Goal: Information Seeking & Learning: Find specific fact

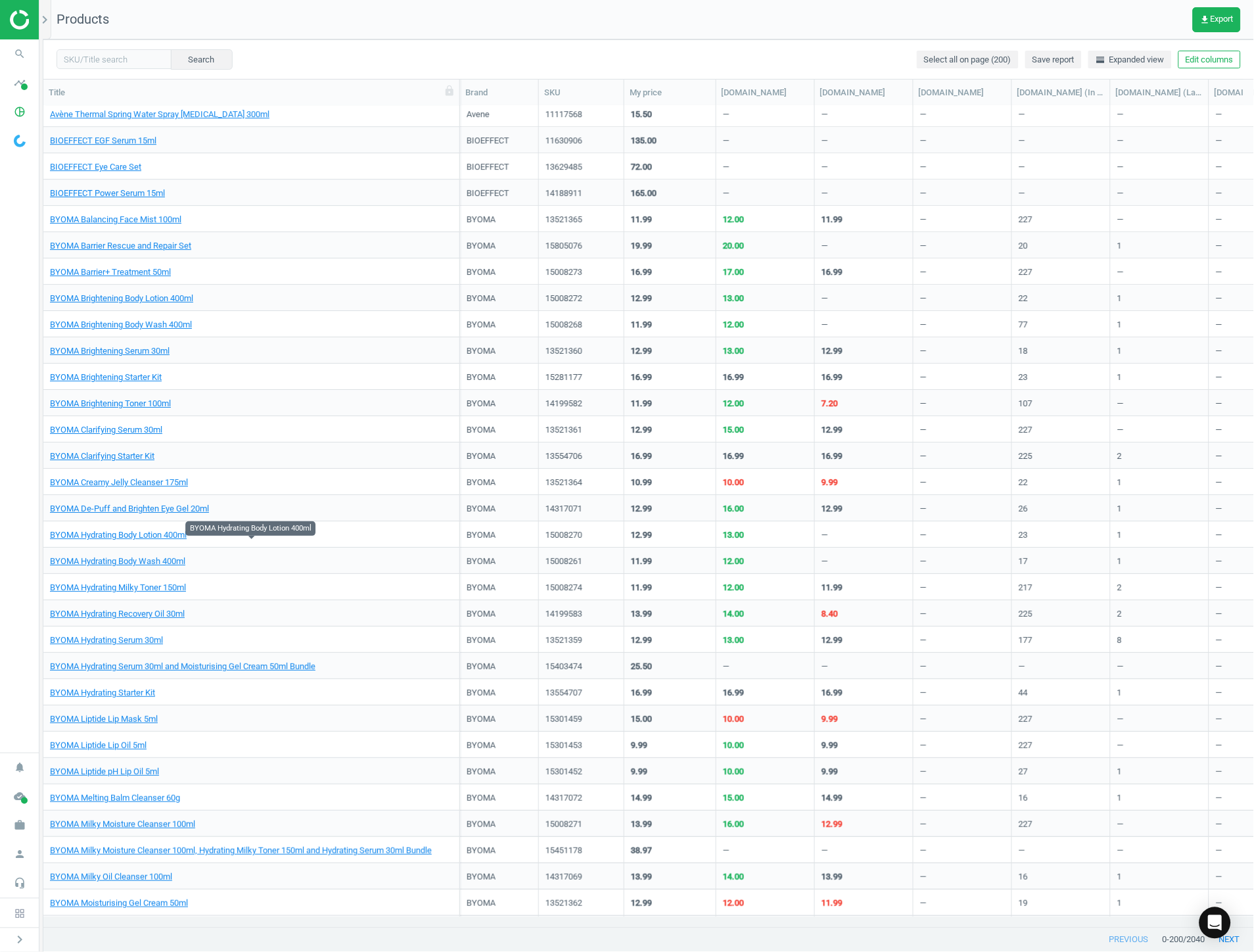
scroll to position [2118, 0]
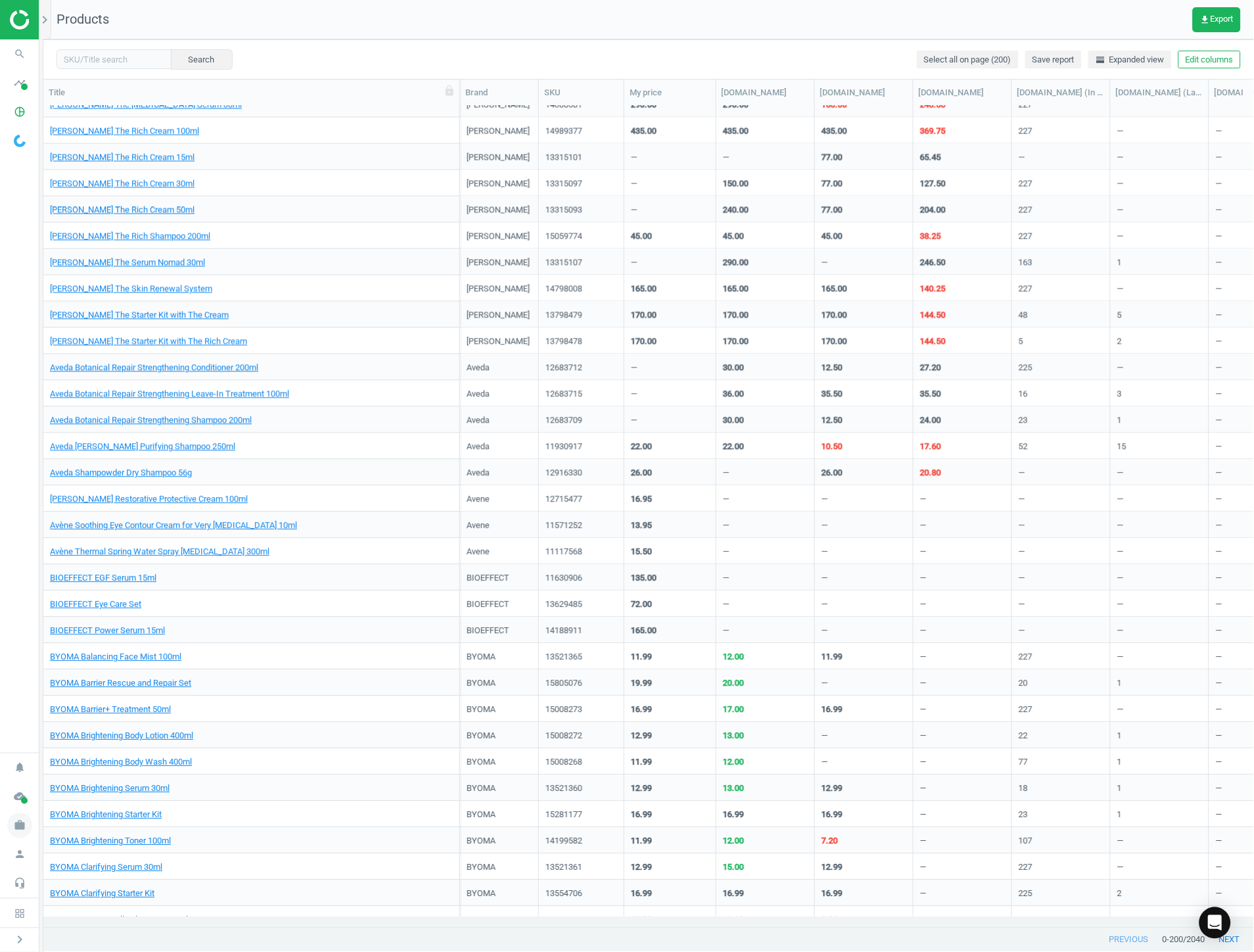
click at [16, 827] on icon "work" at bounding box center [19, 825] width 25 height 25
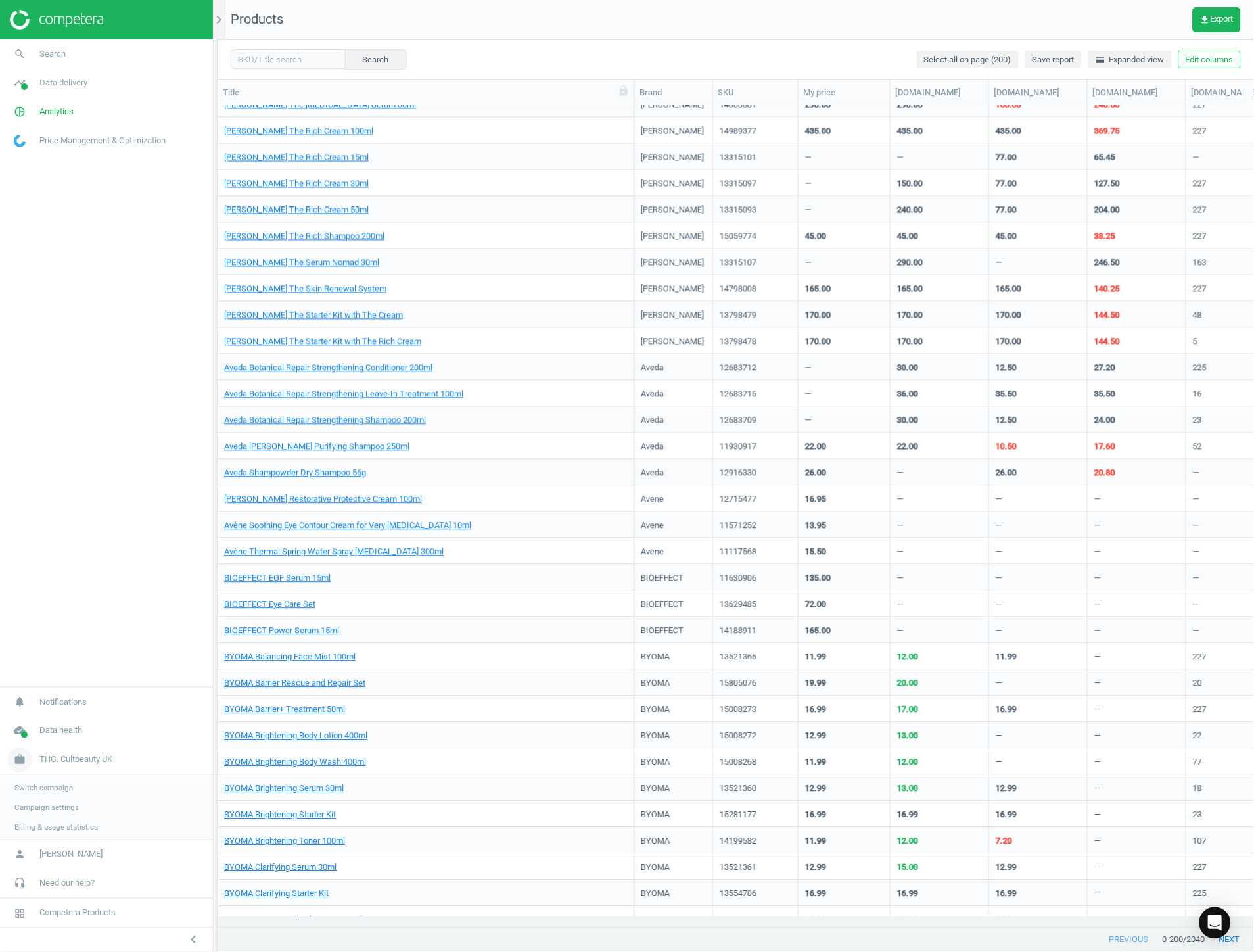
scroll to position [799, 1026]
click at [99, 757] on span "THG. Cultbeauty UK" at bounding box center [76, 758] width 73 height 12
click at [59, 829] on span "THG. Cultbeauty UK" at bounding box center [76, 825] width 73 height 12
click at [58, 793] on link "Switch campaign" at bounding box center [106, 786] width 213 height 19
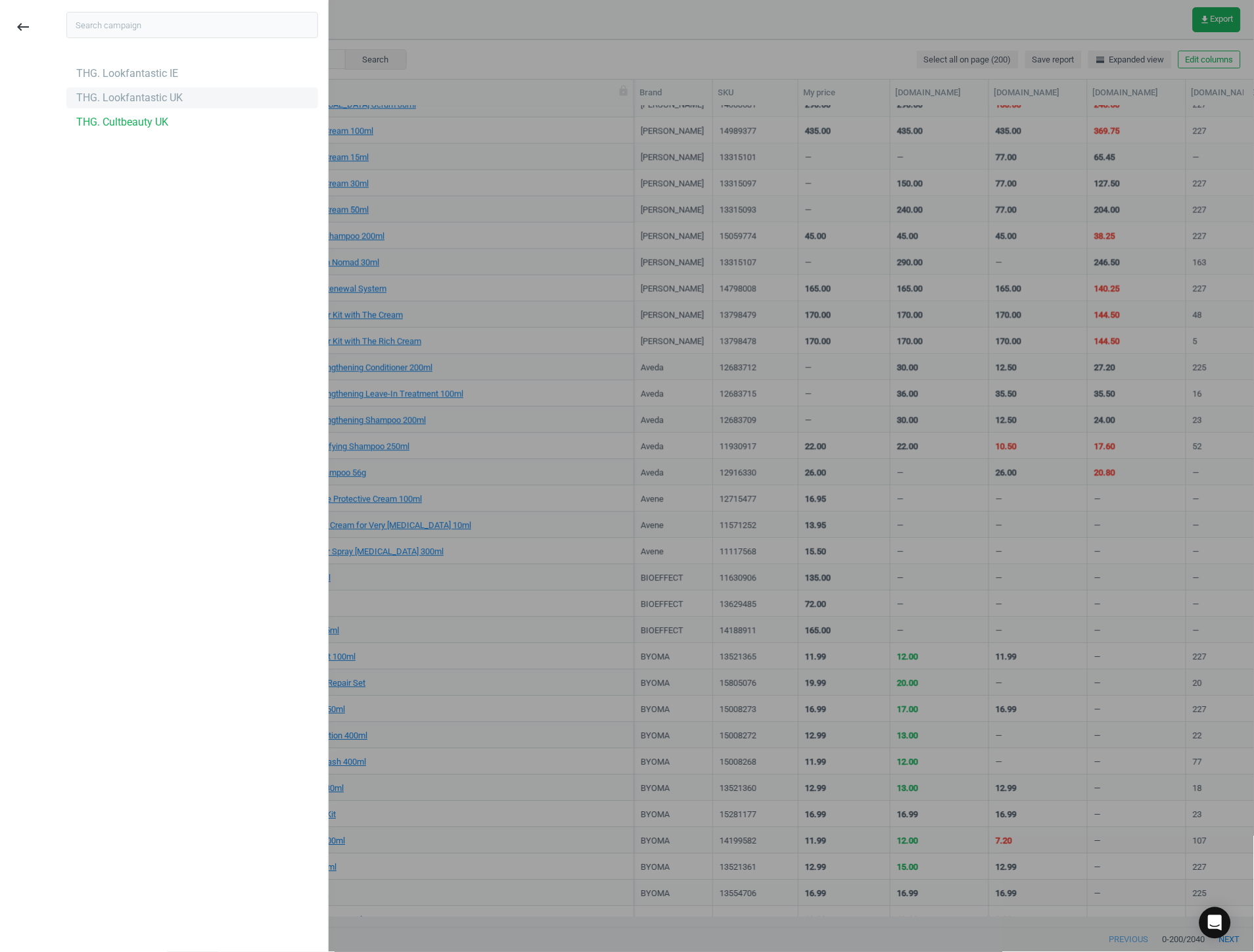
click at [163, 92] on div "THG. Lookfantastic UK" at bounding box center [129, 98] width 106 height 15
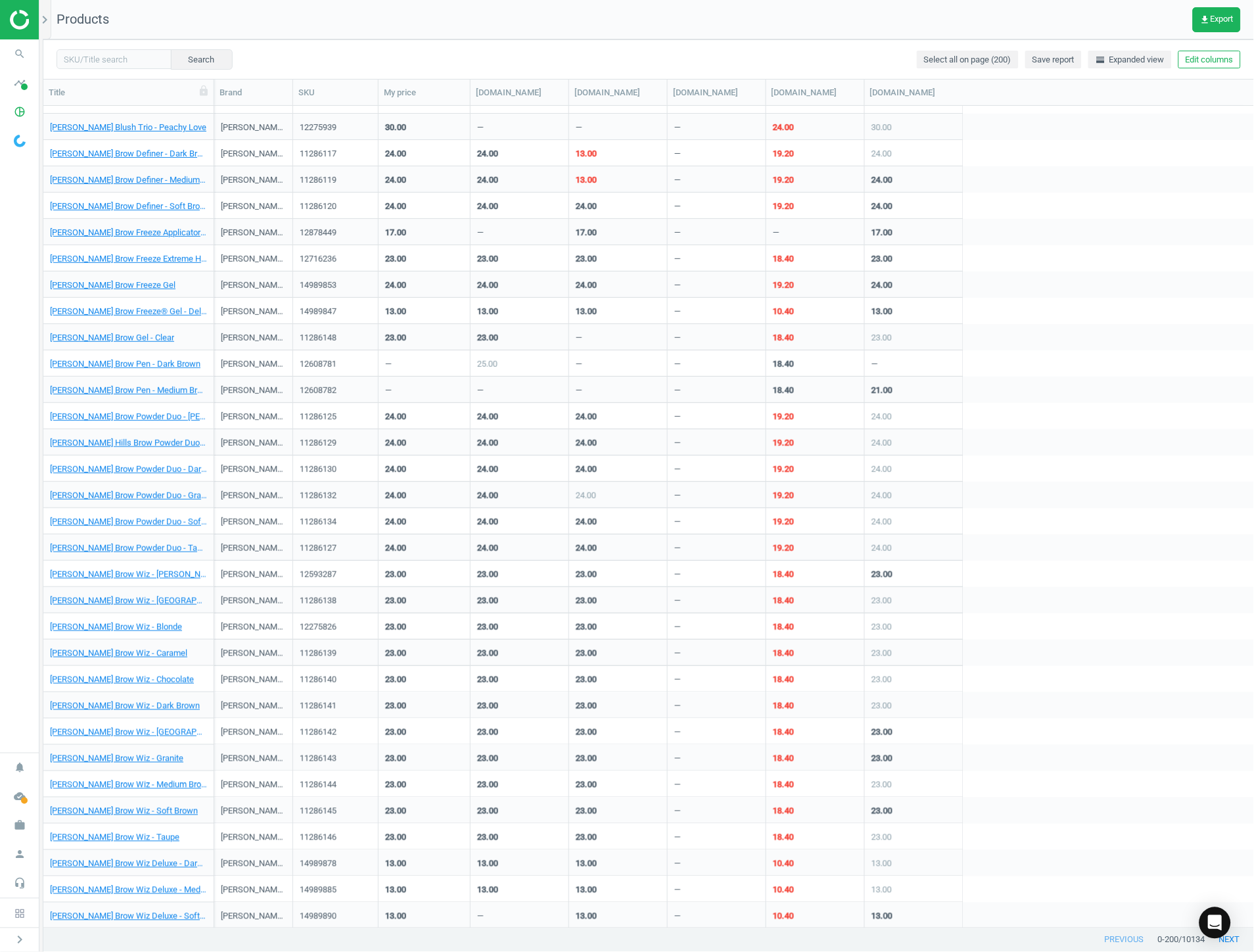
scroll to position [4437, 0]
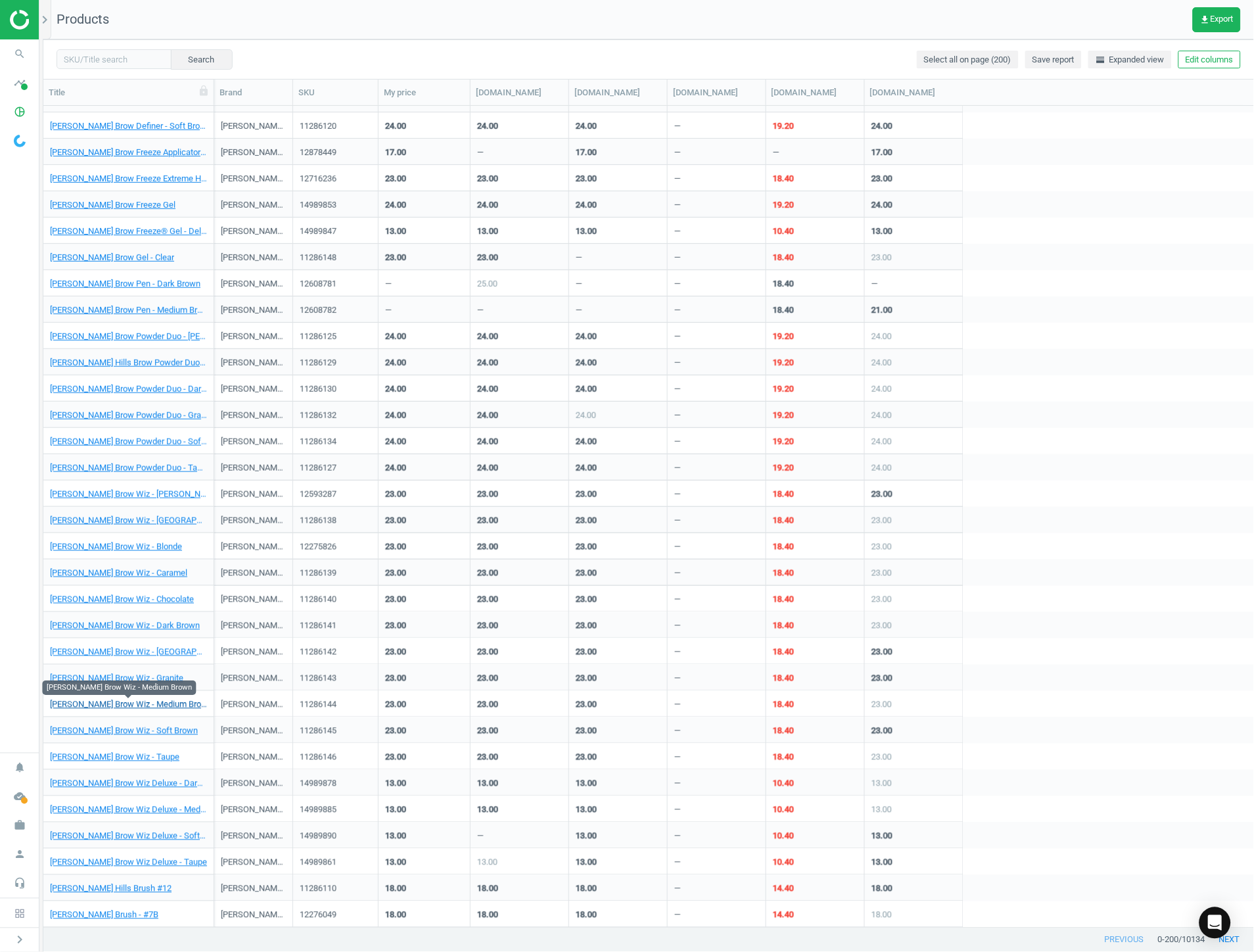
click at [175, 699] on link "[PERSON_NAME] Brow Wiz - Medium Brown" at bounding box center [128, 705] width 157 height 12
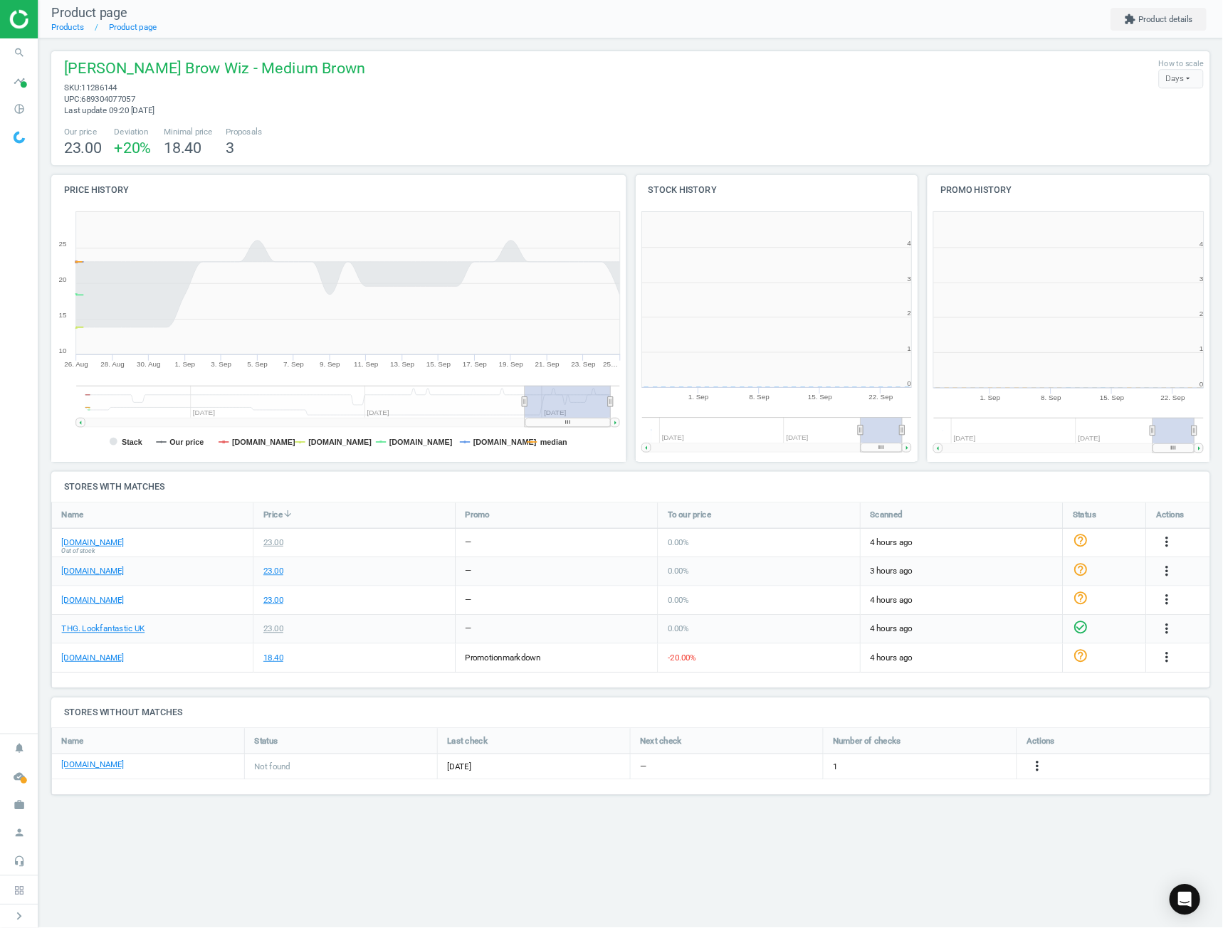
scroll to position [310, 339]
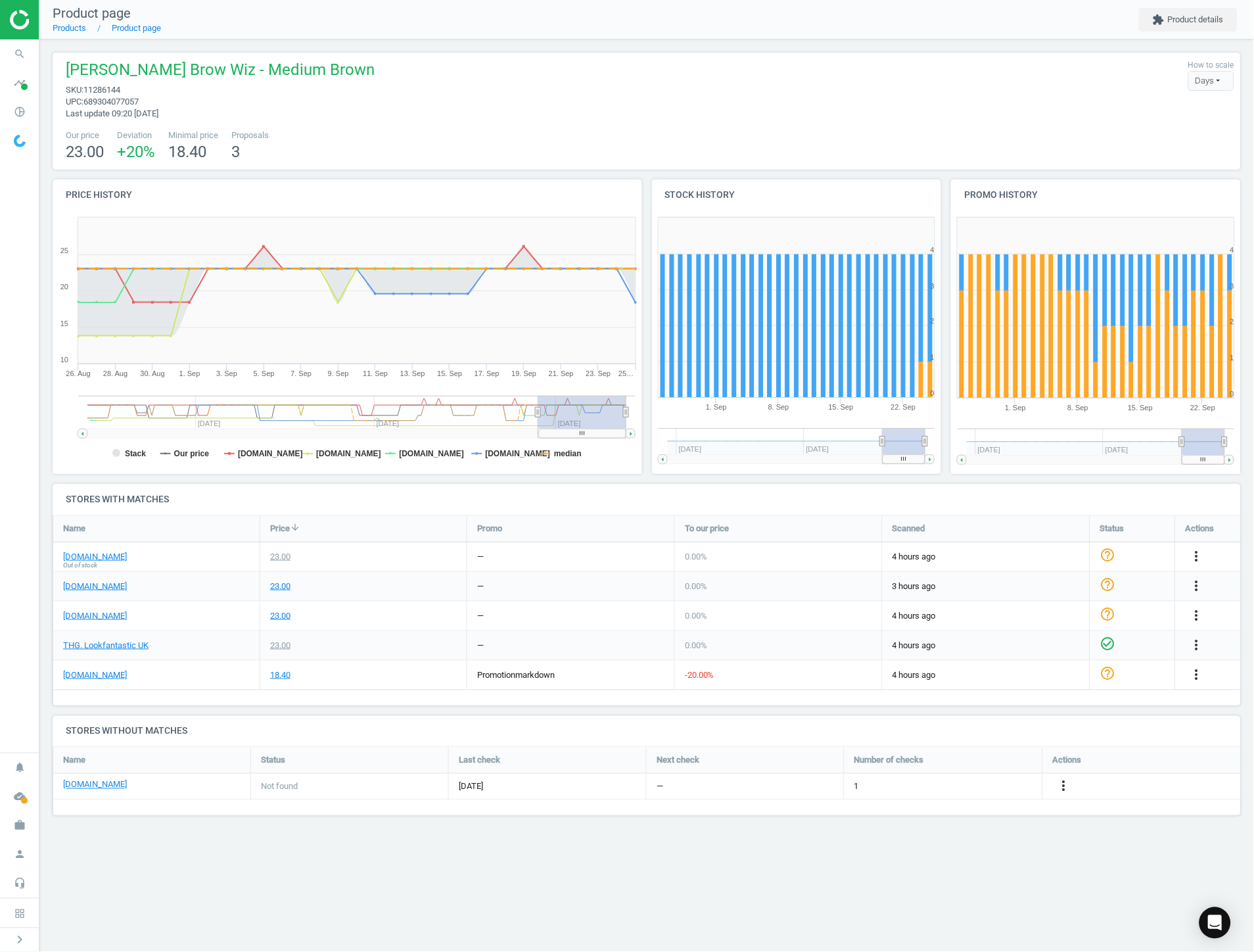
drag, startPoint x: 554, startPoint y: 825, endPoint x: 540, endPoint y: 825, distance: 14.0
click at [542, 825] on div "Anastasia Beverly Hills Brow Wiz - Medium Brown sku : 11286144 upc : 6893040770…" at bounding box center [647, 440] width 1215 height 800
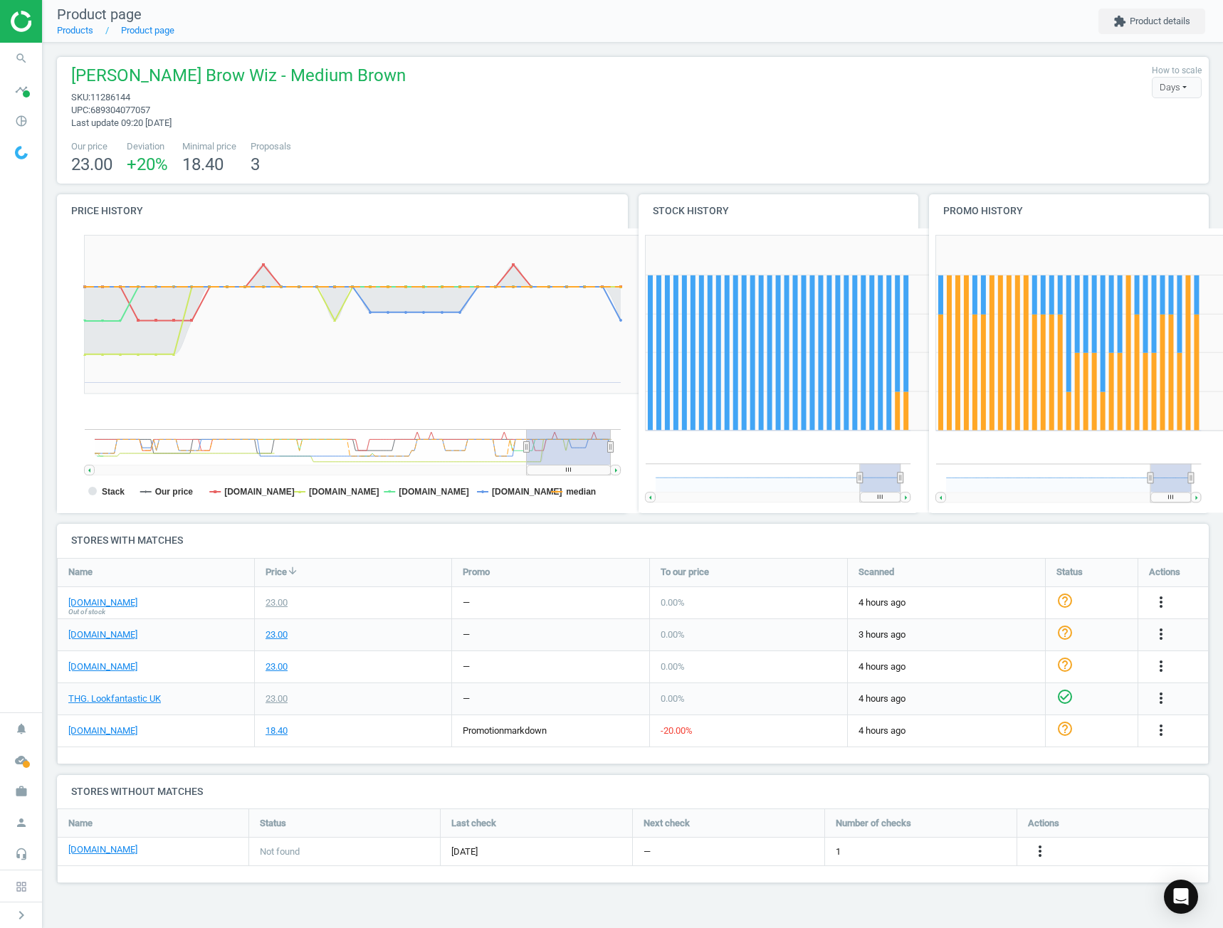
scroll to position [100, 1177]
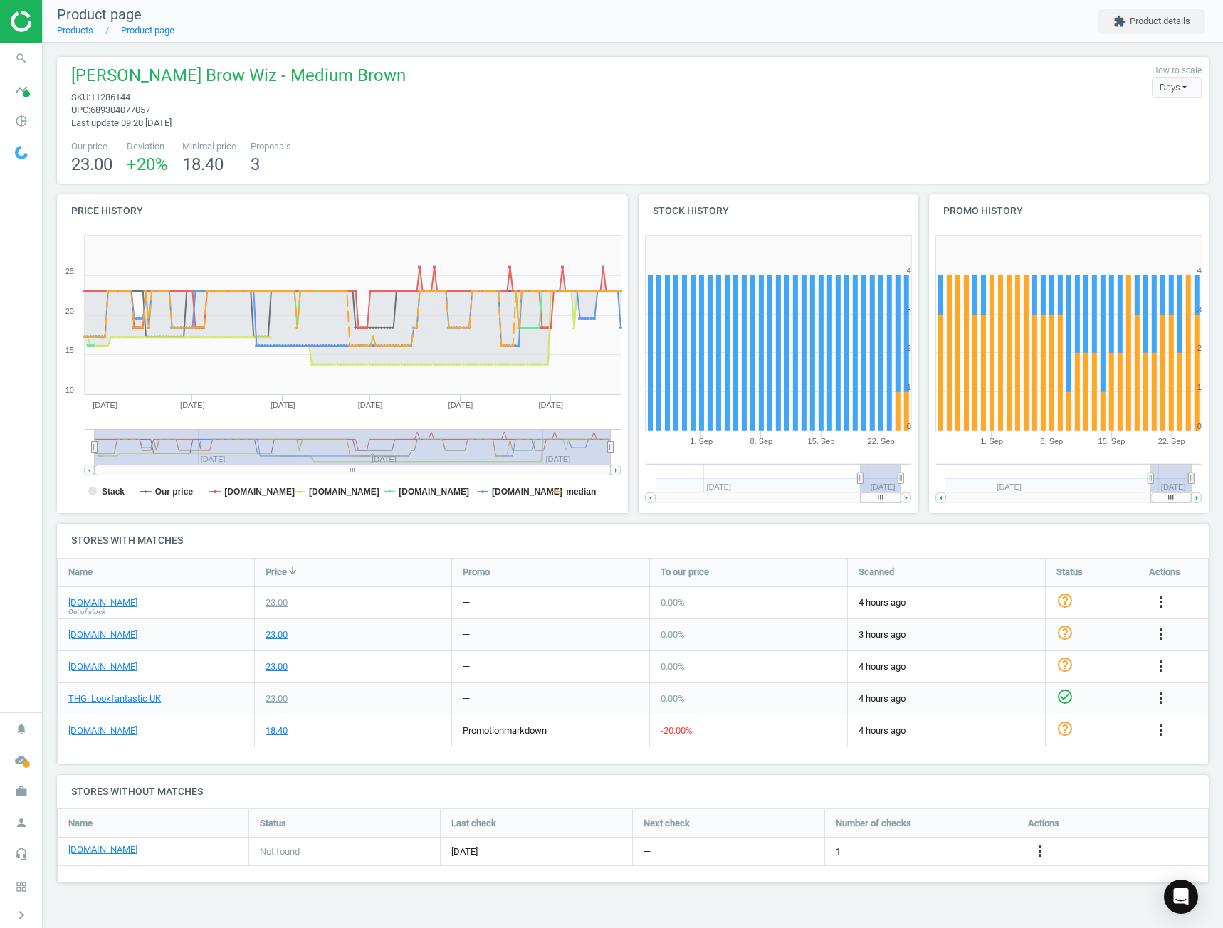
drag, startPoint x: 529, startPoint y: 444, endPoint x: 52, endPoint y: 451, distance: 477.0
click at [52, 451] on div "Price history Created with Highstock 6.2.0 Sep '25 May '25 Jun '25 Jul '25 Aug …" at bounding box center [343, 359] width 582 height 330
click at [271, 632] on div "23.00" at bounding box center [277, 635] width 22 height 13
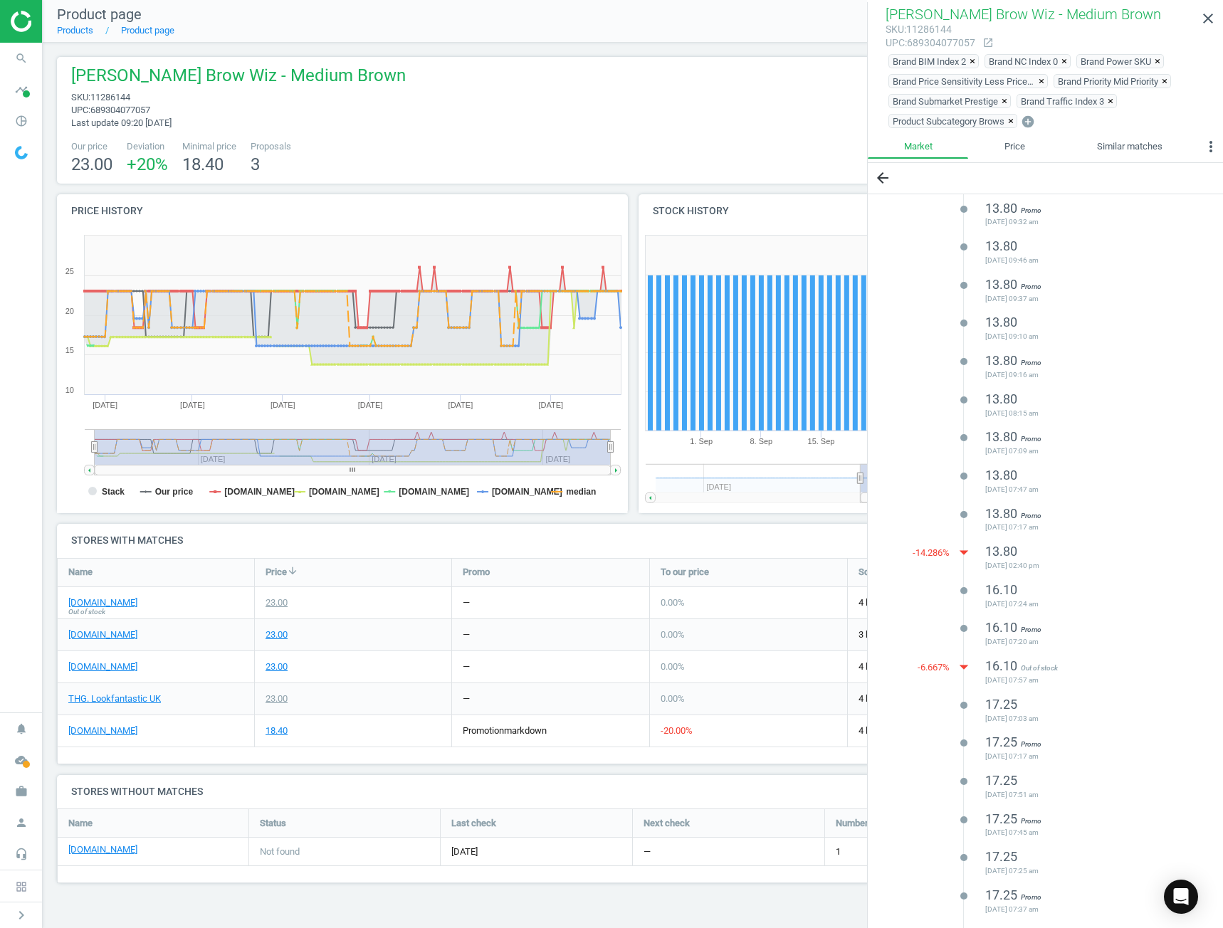
scroll to position [792, 0]
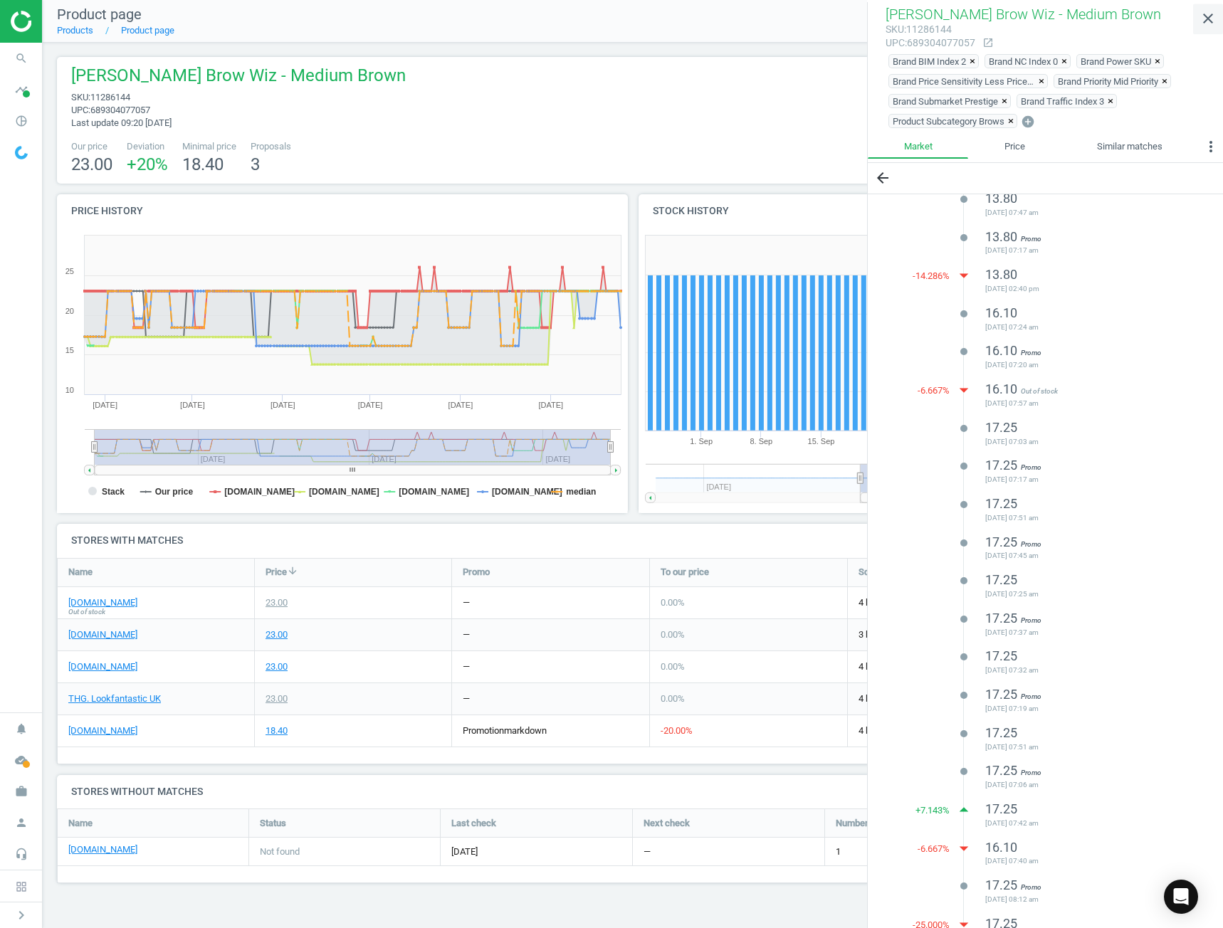
click at [1214, 20] on icon "close" at bounding box center [1208, 18] width 17 height 17
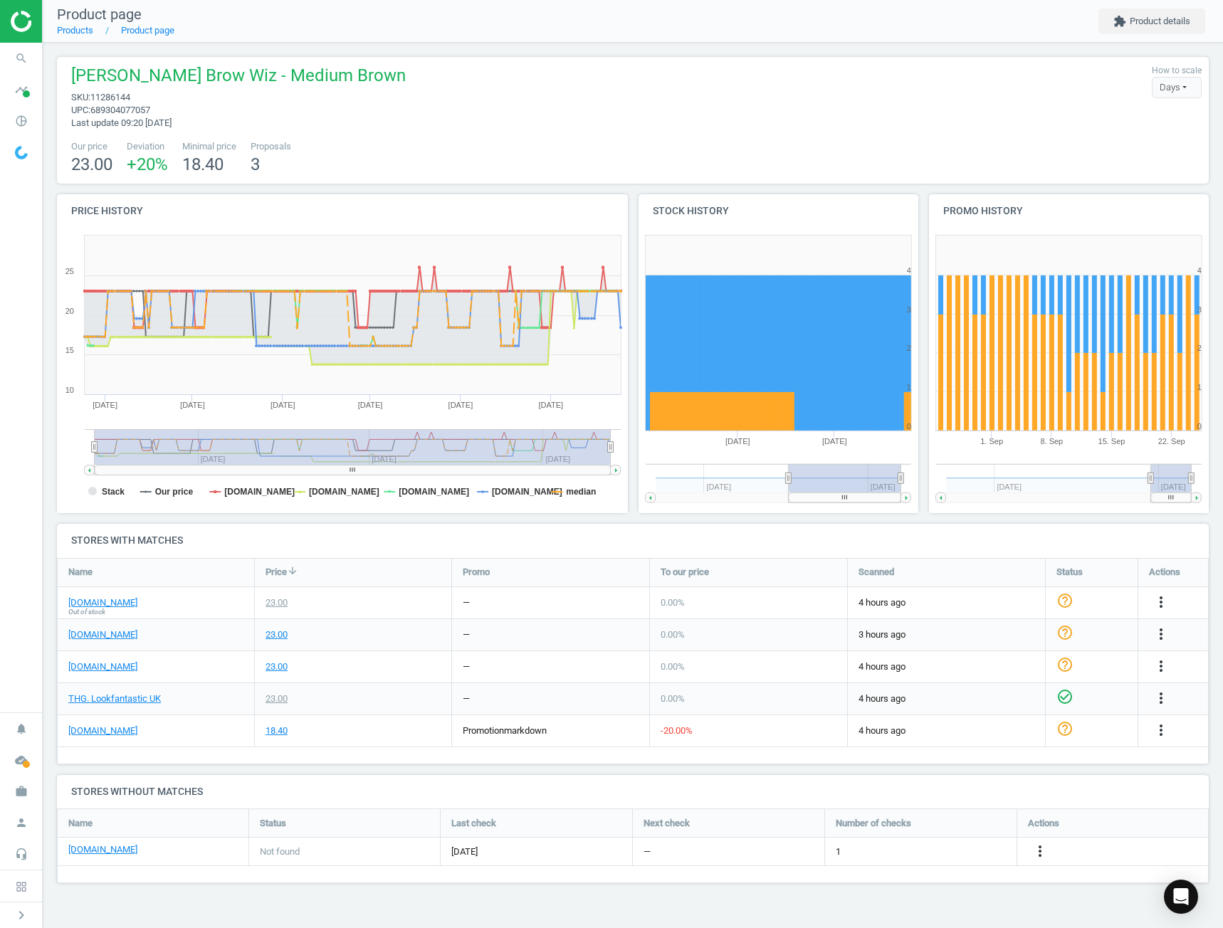
drag, startPoint x: 861, startPoint y: 476, endPoint x: 636, endPoint y: 444, distance: 226.5
click at [636, 474] on div "Stock history Created with Highstock 6.2.0 0 1 2 3 4 5 Sep '25 Aug '25 May '25 …" at bounding box center [778, 359] width 290 height 330
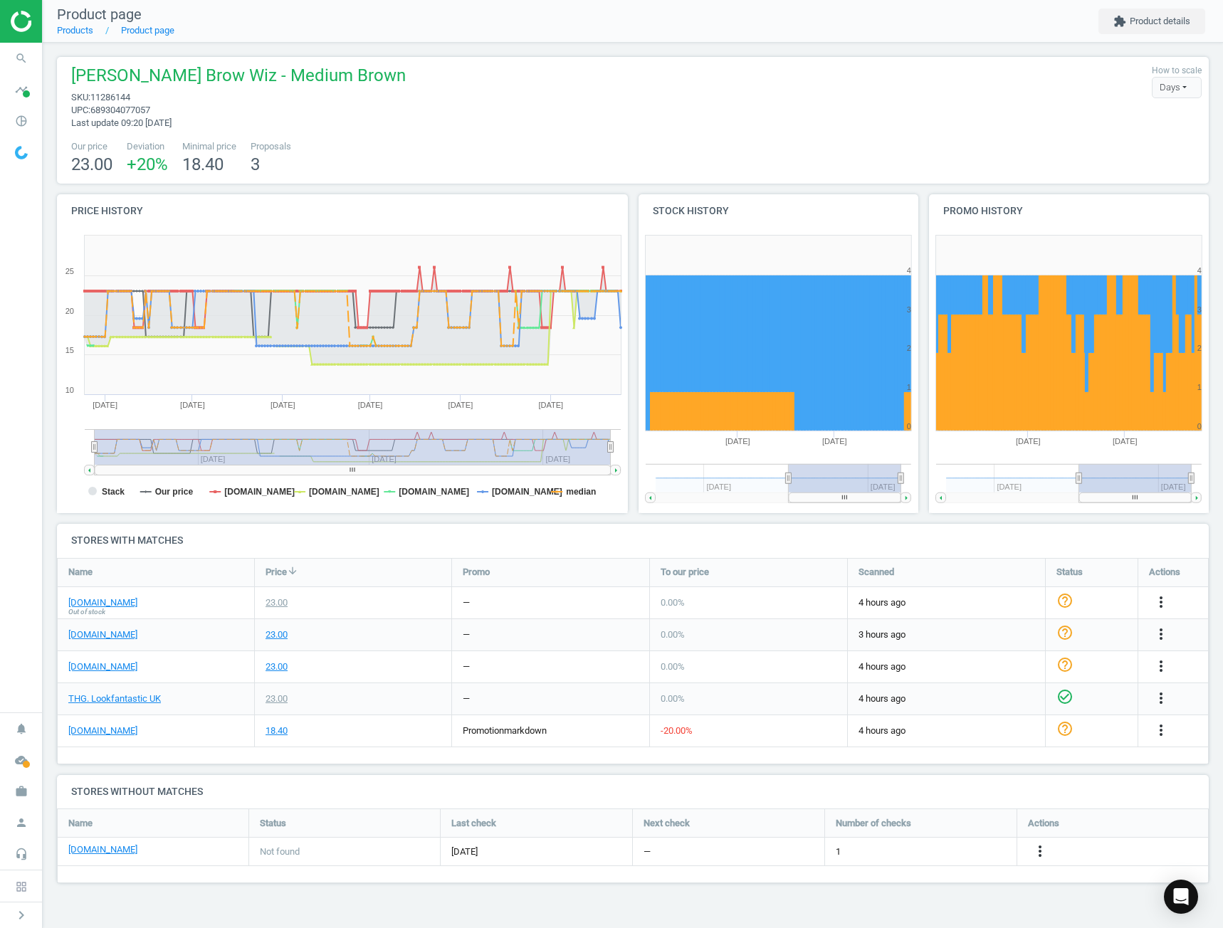
drag, startPoint x: 1149, startPoint y: 480, endPoint x: 893, endPoint y: 488, distance: 256.4
click at [894, 489] on div "Price history Created with Highstock 6.2.0 Sep '25 May '25 Jun '25 Jul '25 Aug …" at bounding box center [633, 359] width 1163 height 330
drag, startPoint x: 9, startPoint y: 117, endPoint x: 50, endPoint y: 171, distance: 67.1
click at [9, 117] on icon "pie_chart_outlined" at bounding box center [21, 120] width 27 height 27
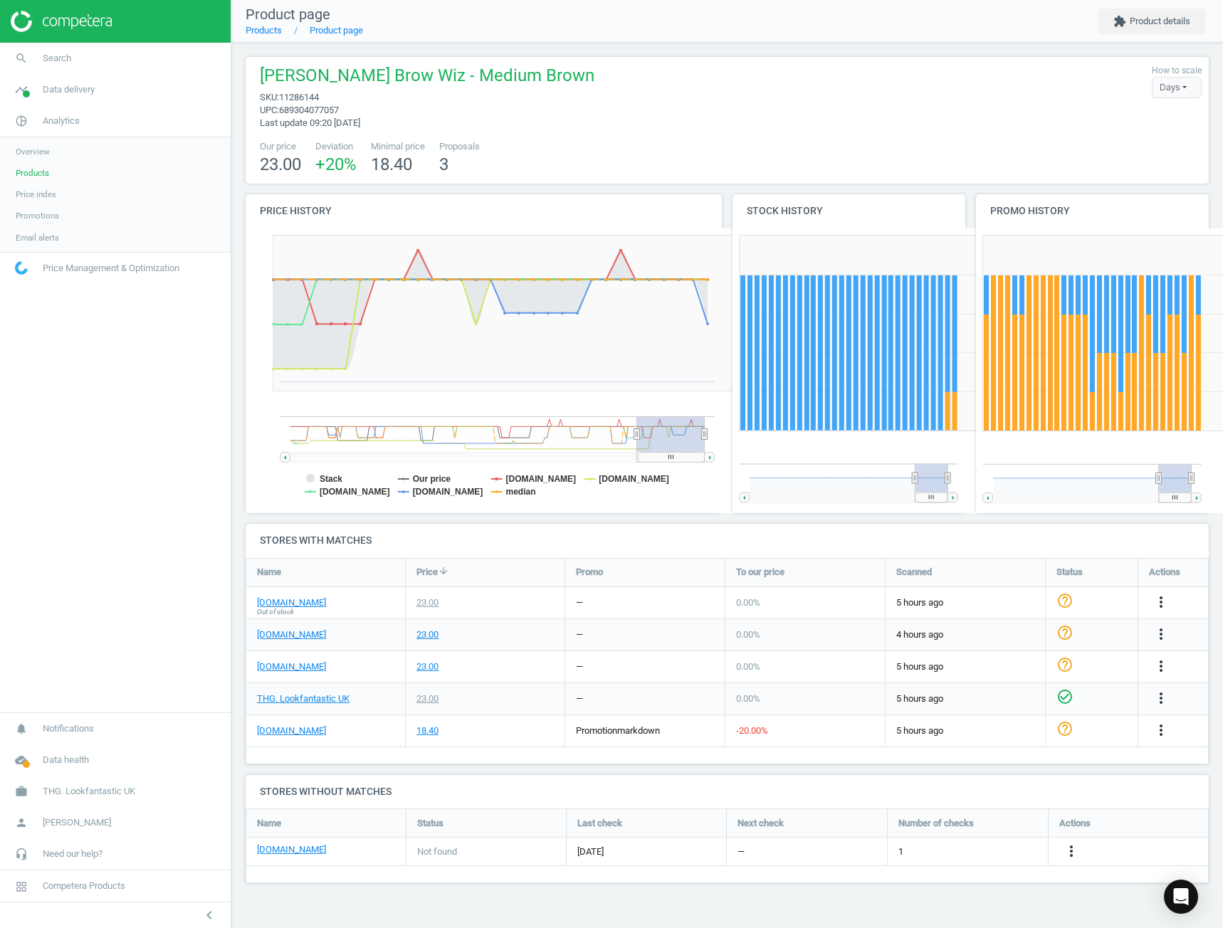
scroll to position [100, 988]
click at [54, 169] on link "Products" at bounding box center [115, 172] width 231 height 21
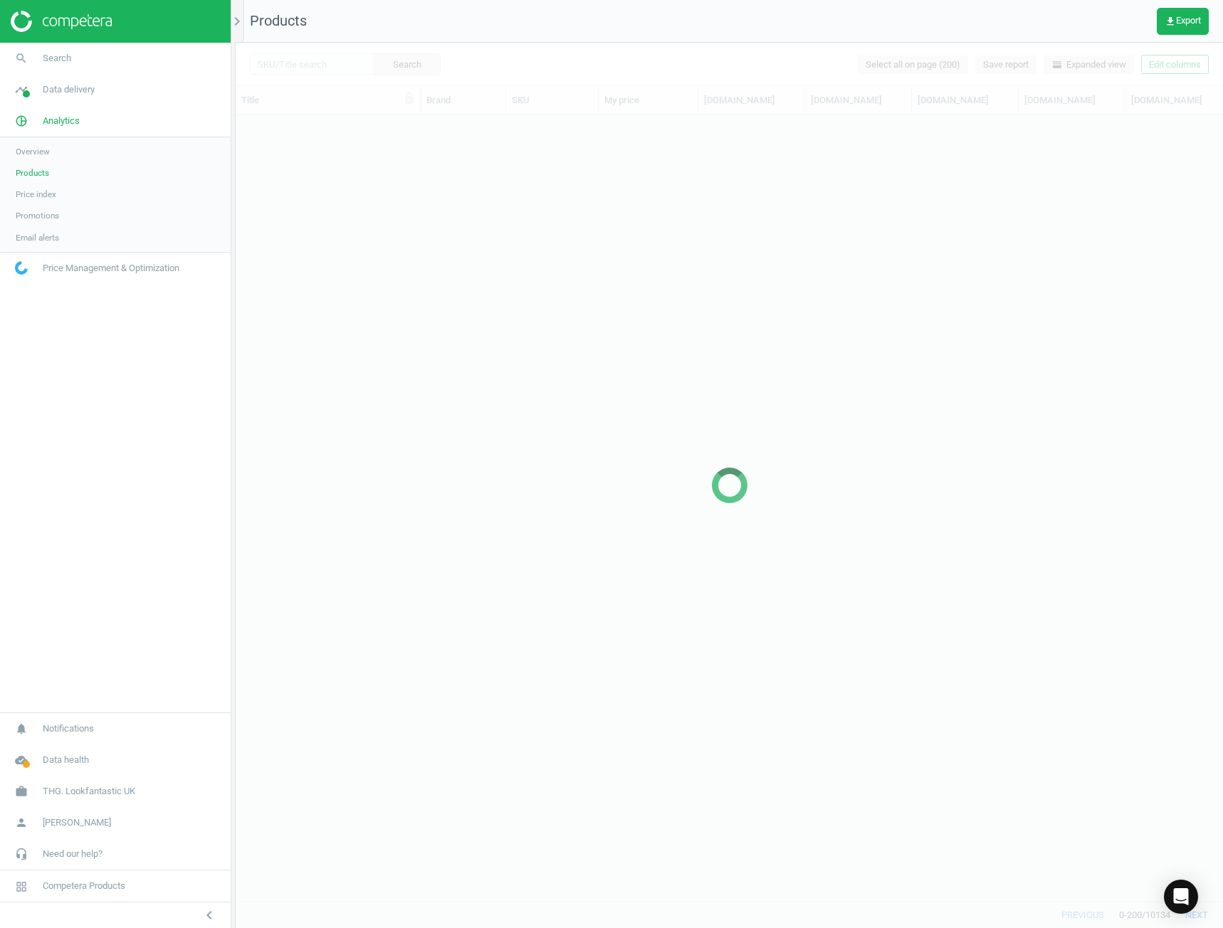
scroll to position [4691, 0]
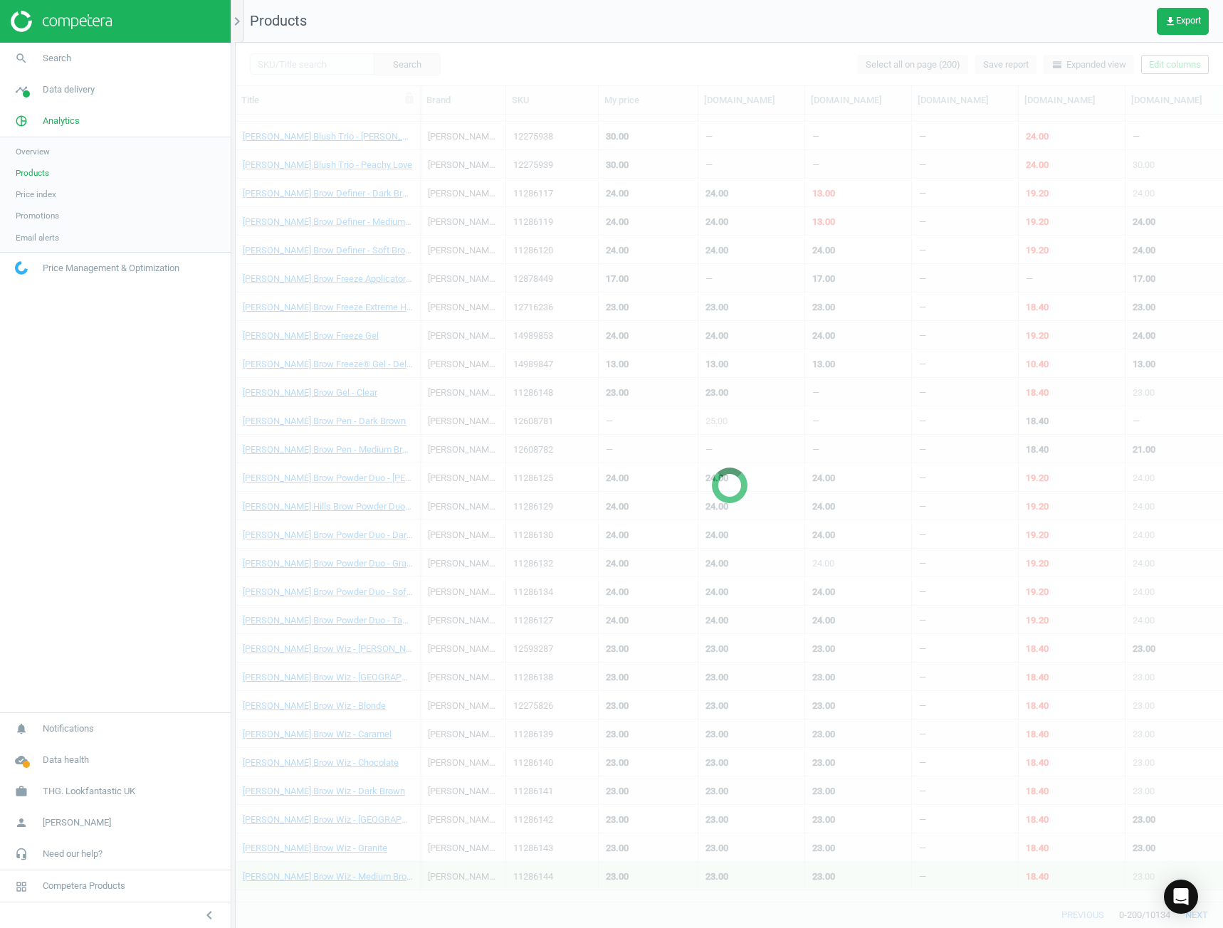
click at [318, 71] on div at bounding box center [729, 486] width 987 height 886
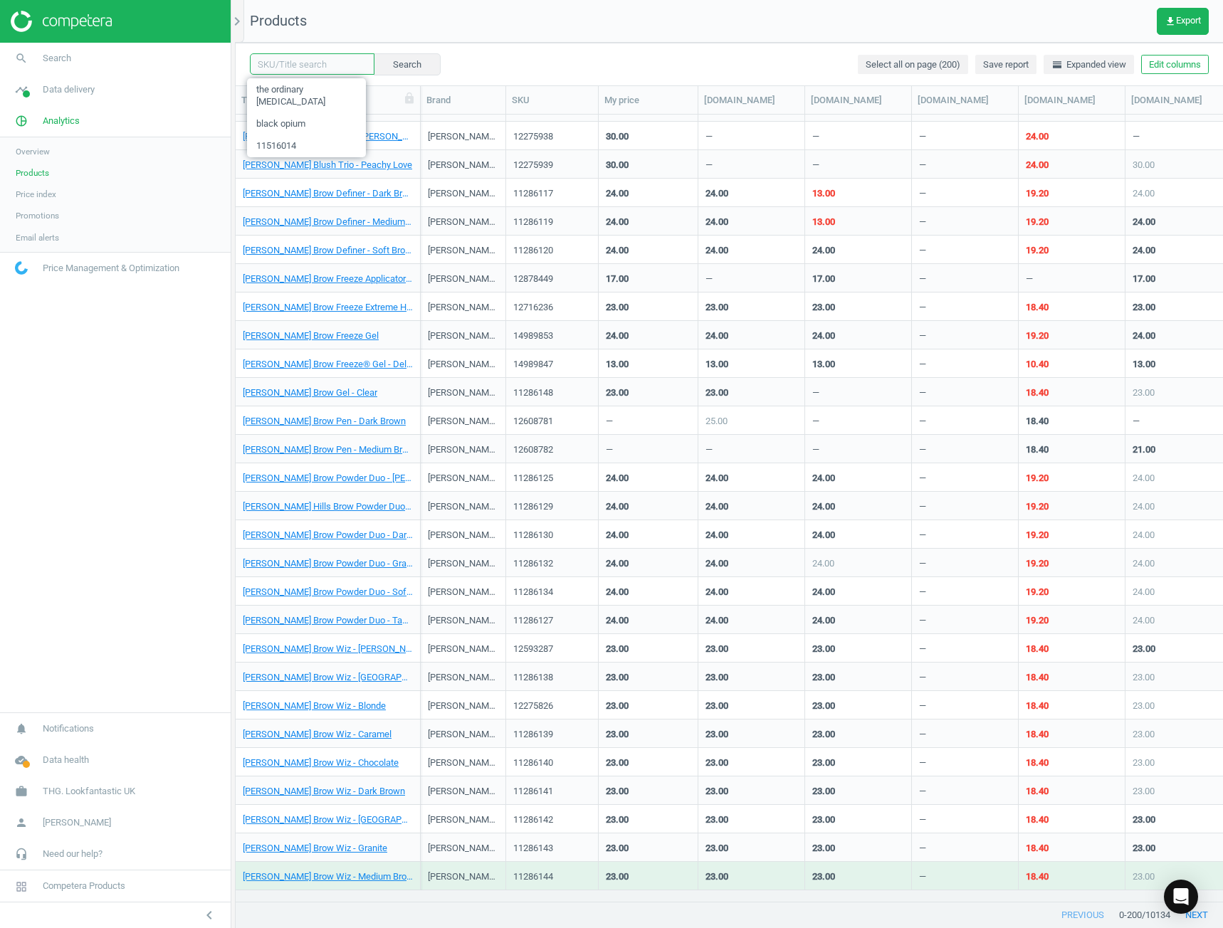
click at [322, 69] on input "text" at bounding box center [312, 63] width 125 height 21
type input "treatment original 100ml"
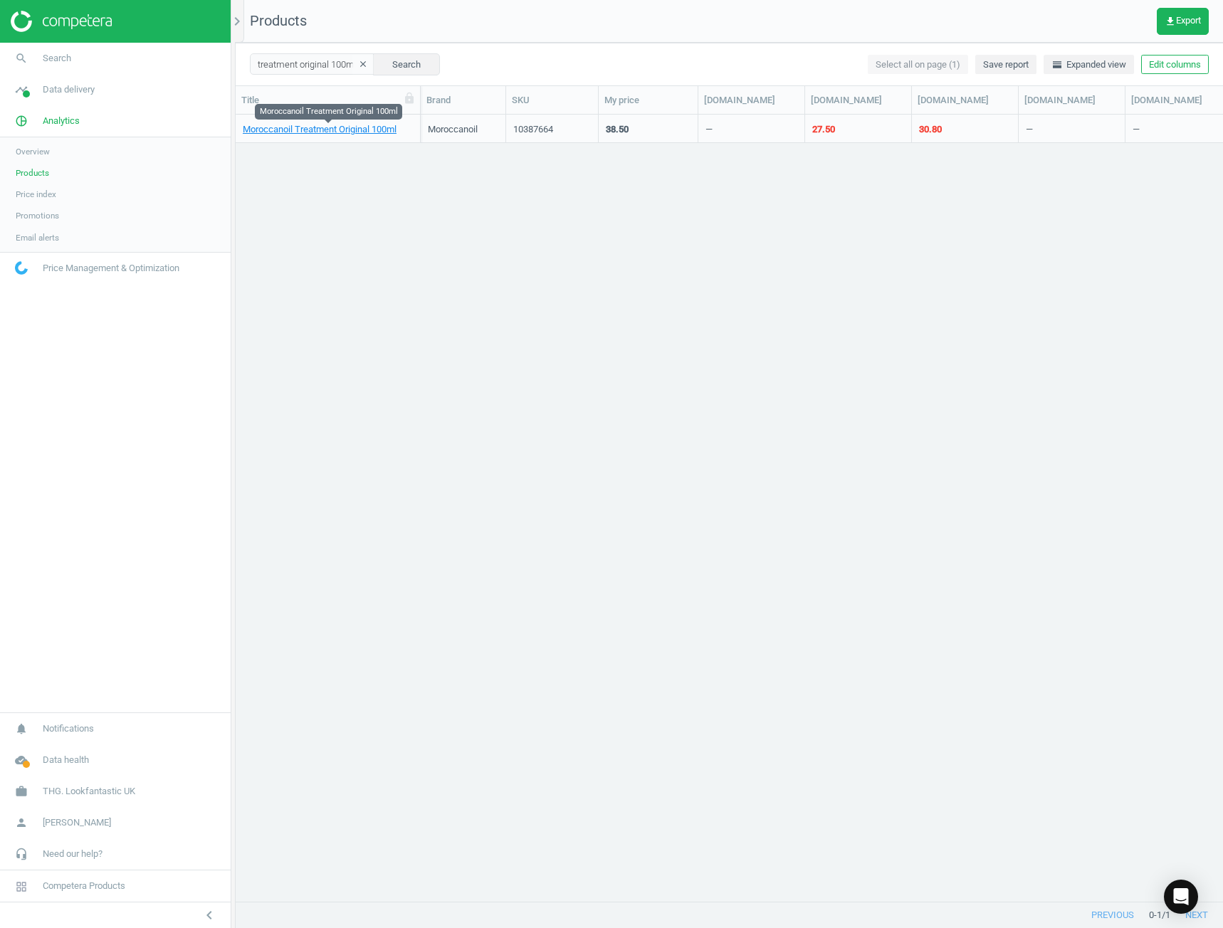
click at [409, 126] on span "Moroccanoil Treatment Original 100ml" at bounding box center [328, 129] width 170 height 13
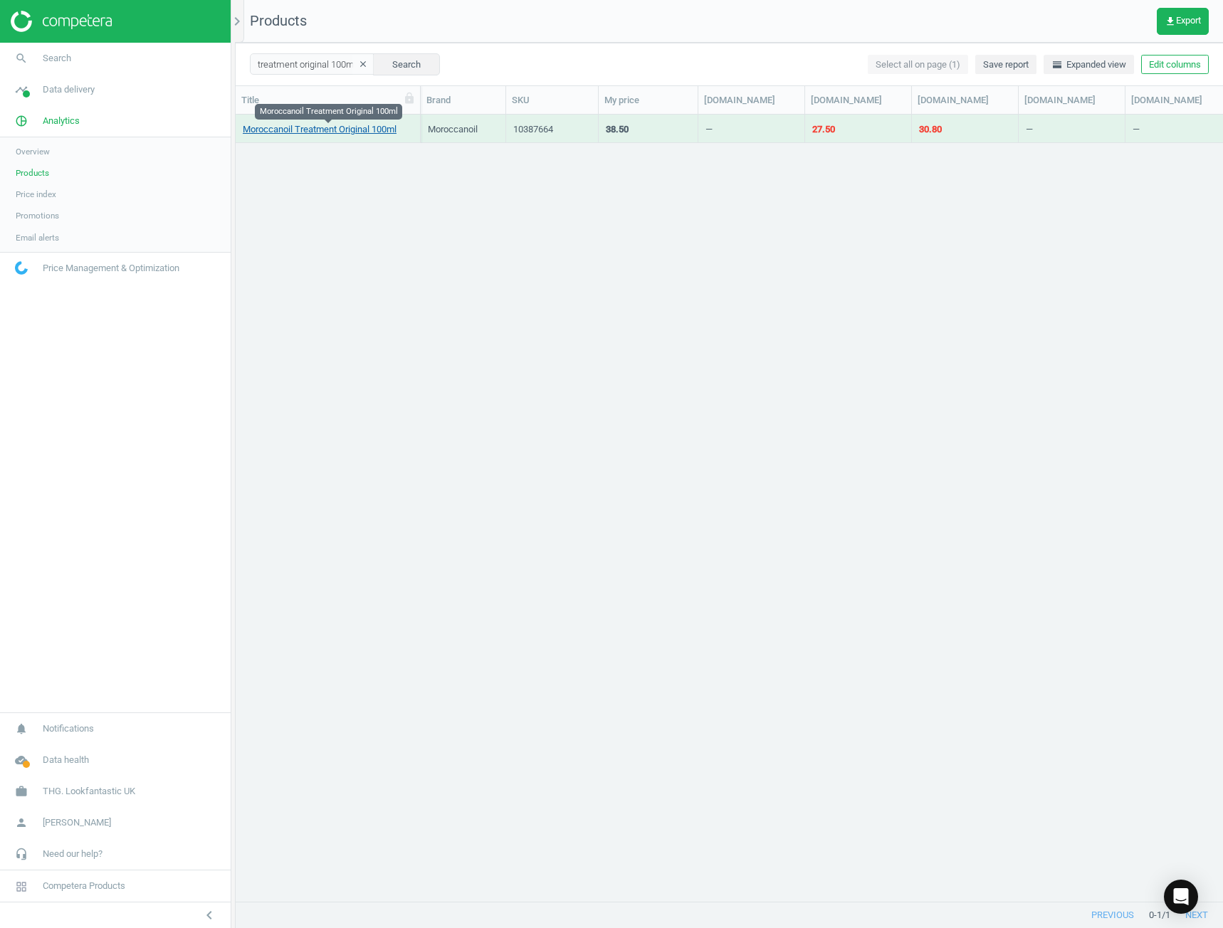
click at [345, 123] on link "Moroccanoil Treatment Original 100ml" at bounding box center [320, 129] width 154 height 13
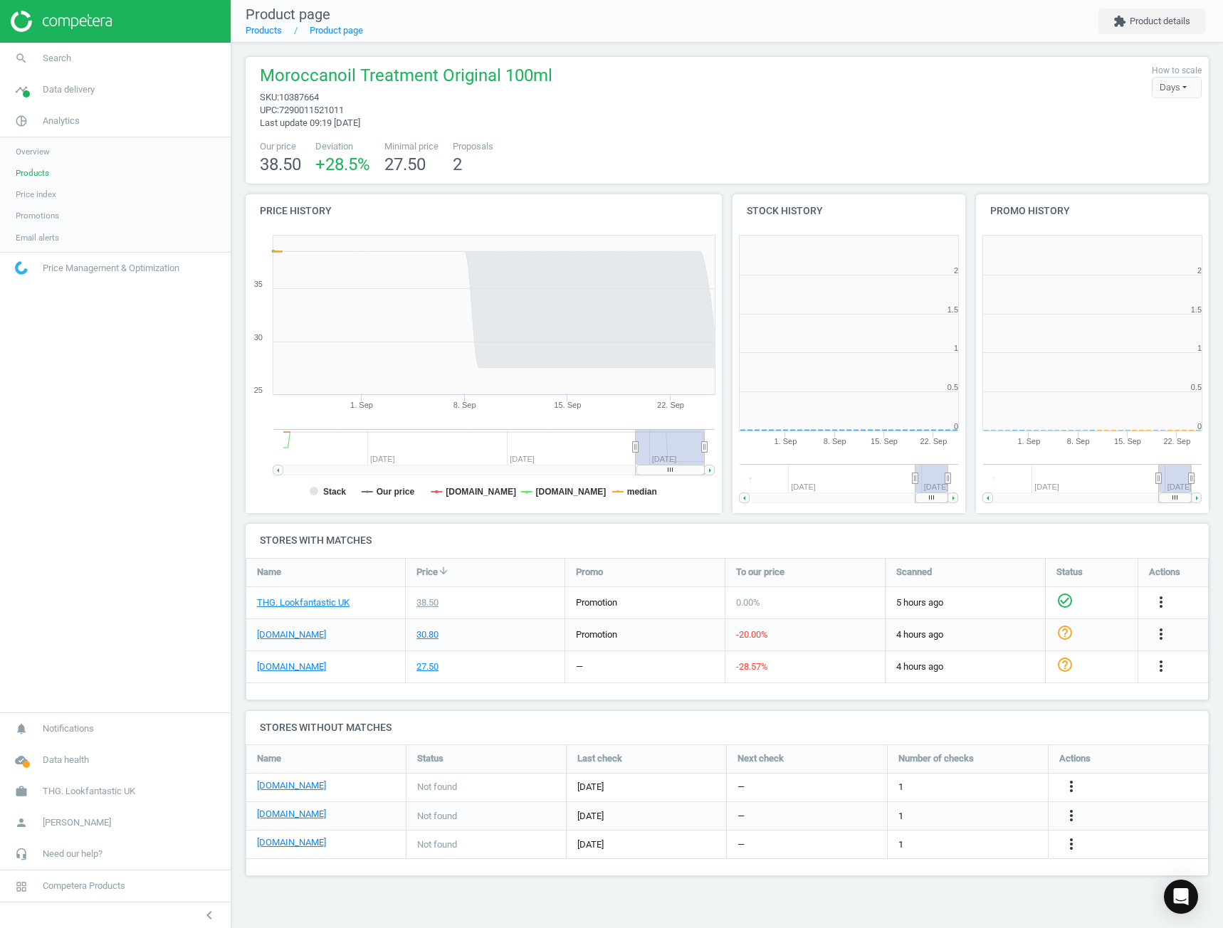
scroll to position [7, 7]
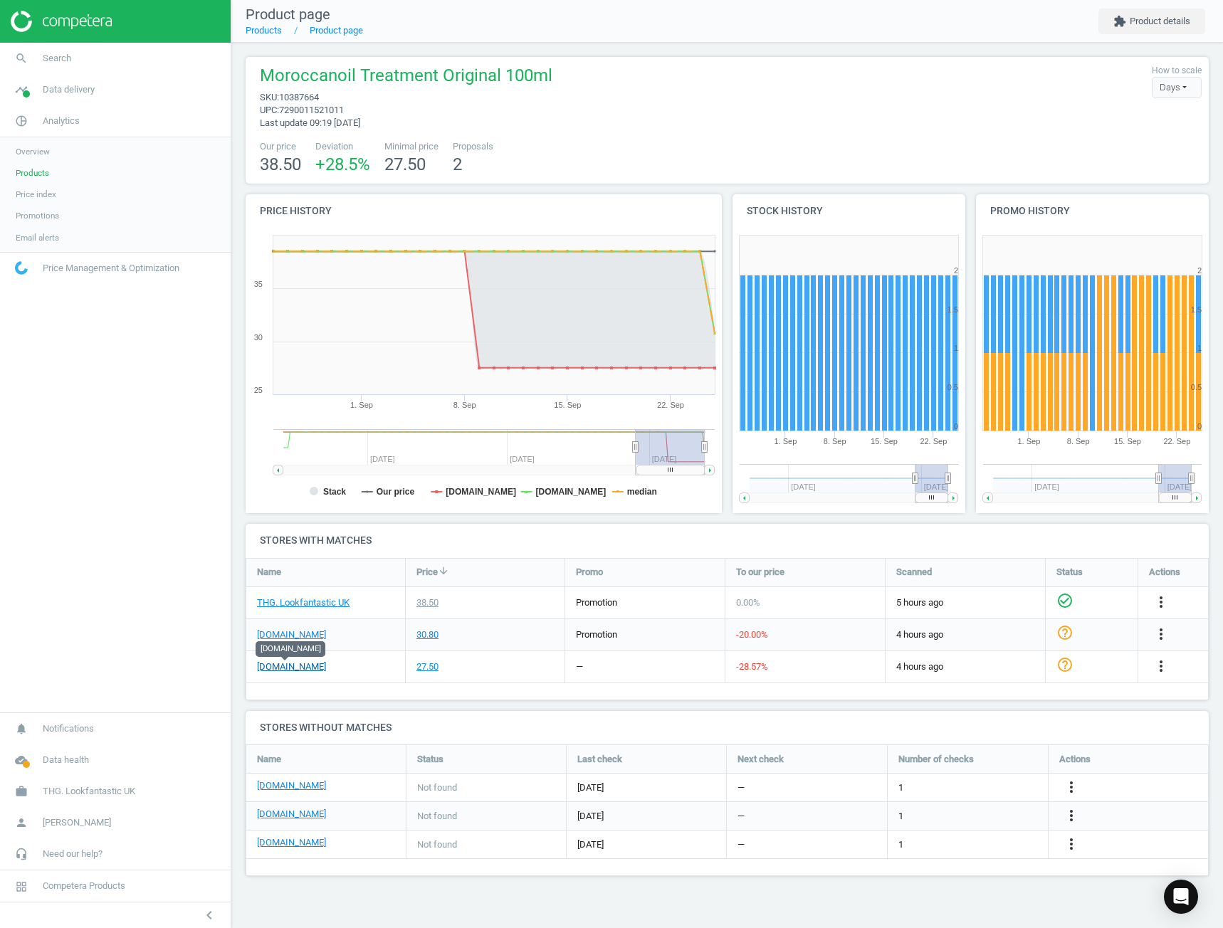
click at [313, 661] on link "[DOMAIN_NAME]" at bounding box center [291, 667] width 69 height 13
